Goal: Task Accomplishment & Management: Use online tool/utility

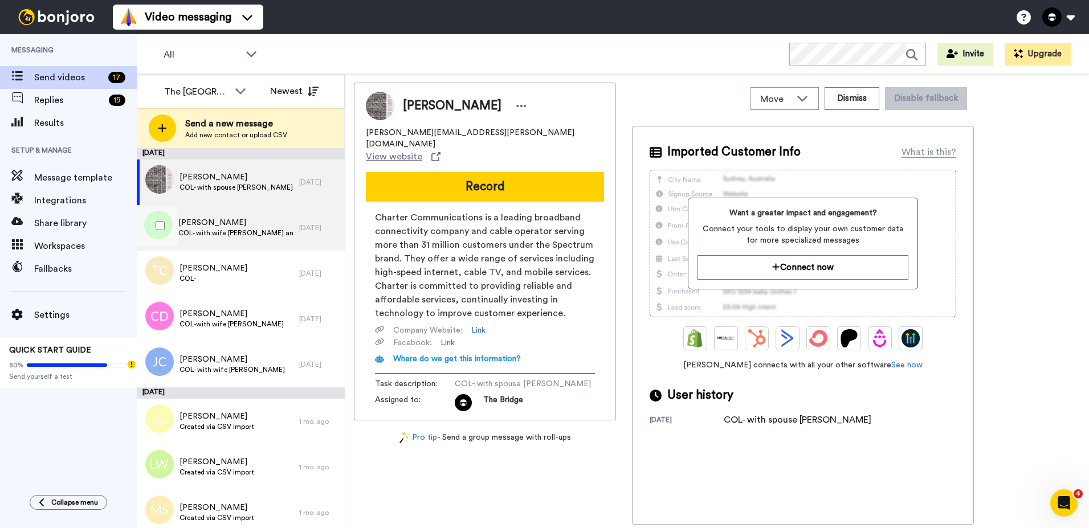
click at [226, 228] on span "COL- with wife Krista and daughter Karyssa" at bounding box center [235, 232] width 115 height 9
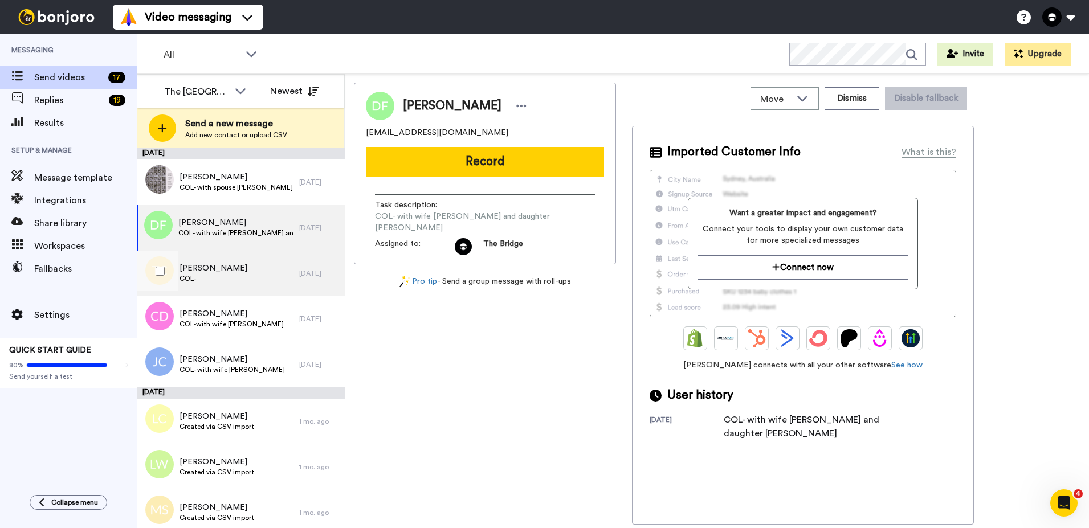
click at [222, 269] on span "Tara Chambers" at bounding box center [213, 268] width 68 height 11
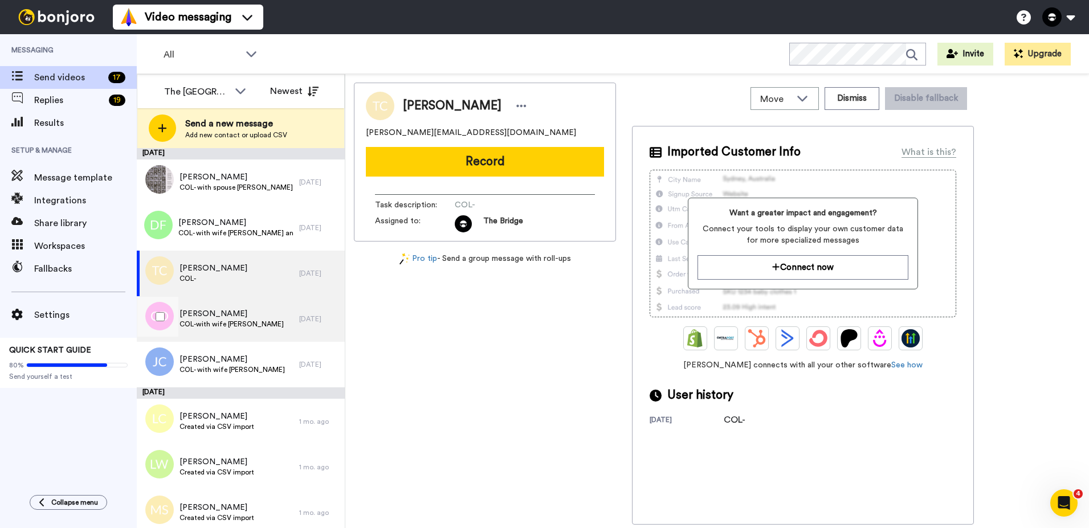
click at [228, 312] on span "Cordell Dorsey" at bounding box center [231, 313] width 104 height 11
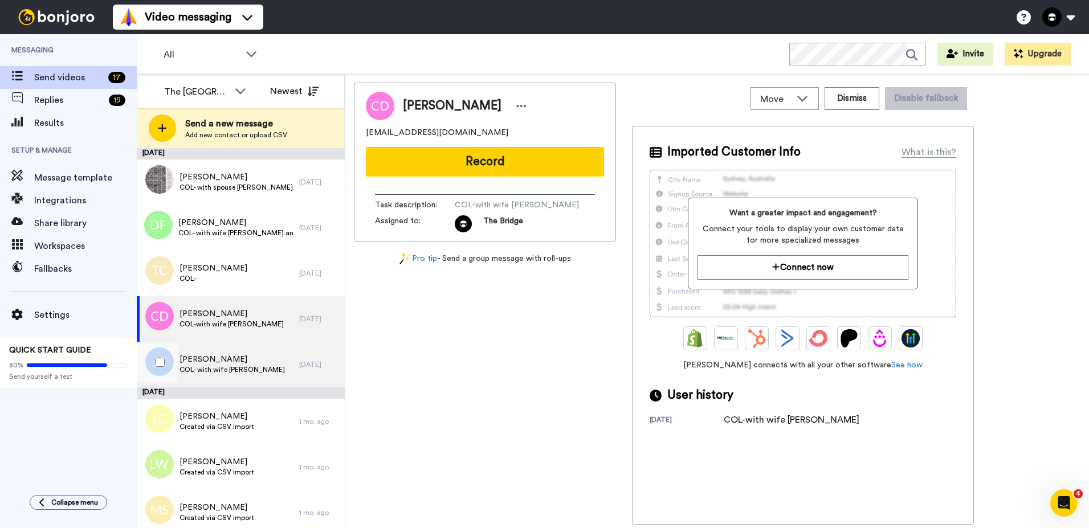
click at [230, 354] on span "Jake Collins" at bounding box center [231, 359] width 105 height 11
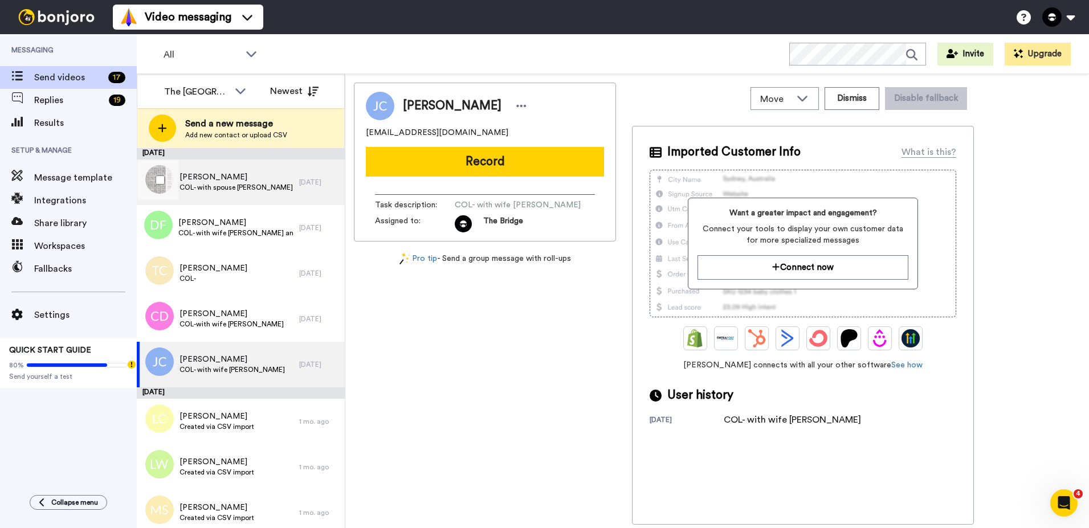
click at [226, 165] on div "Kerry Dickens COL- with spouse Terri" at bounding box center [218, 182] width 162 height 46
